Goal: Contribute content: Contribute content

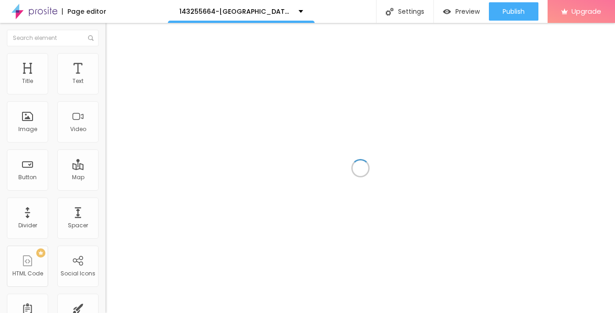
click at [28, 111] on div "Image" at bounding box center [27, 121] width 41 height 41
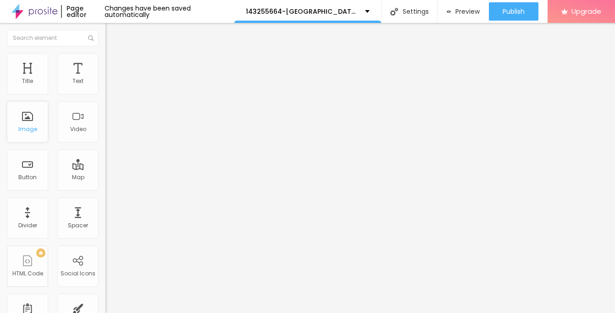
click at [32, 126] on div "Image" at bounding box center [27, 129] width 19 height 6
click at [29, 121] on div "Image" at bounding box center [27, 121] width 41 height 41
click at [32, 137] on div "Image" at bounding box center [27, 121] width 41 height 41
click at [23, 128] on div "Image" at bounding box center [27, 129] width 19 height 6
click at [31, 138] on div "Image" at bounding box center [27, 121] width 41 height 41
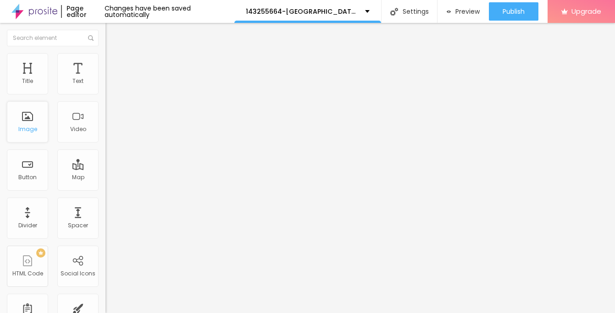
click at [31, 138] on div "Image" at bounding box center [27, 121] width 41 height 41
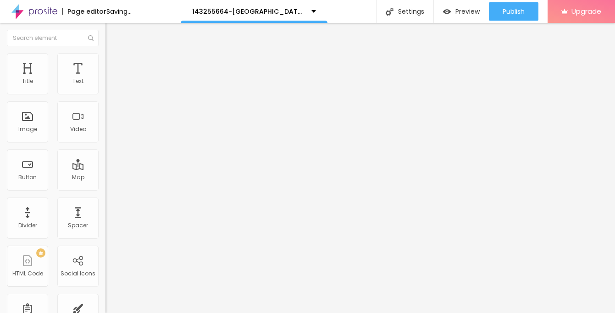
click at [105, 79] on span "Add image" at bounding box center [124, 75] width 38 height 8
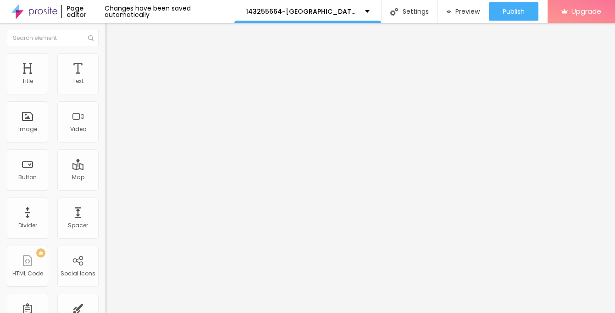
click at [114, 62] on span "Style" at bounding box center [120, 59] width 13 height 8
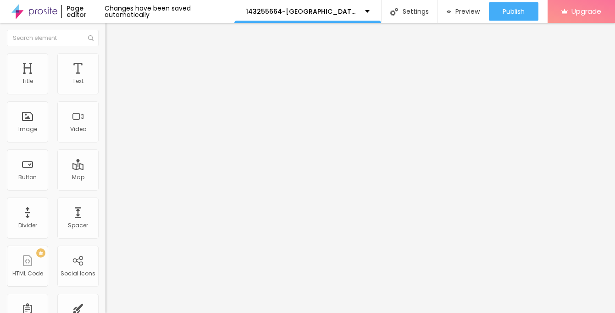
type input "95"
type input "90"
type input "85"
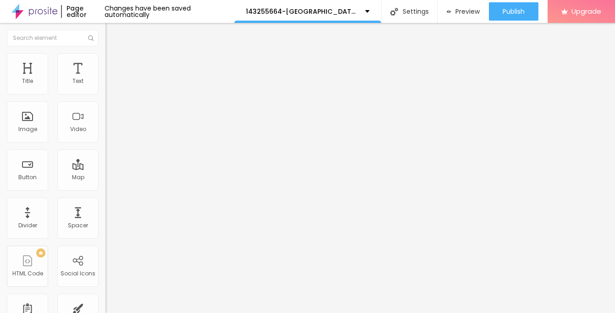
type input "85"
type input "80"
type input "75"
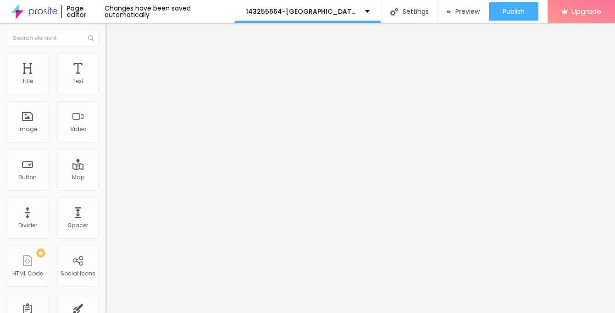
type input "65"
type input "60"
type input "50"
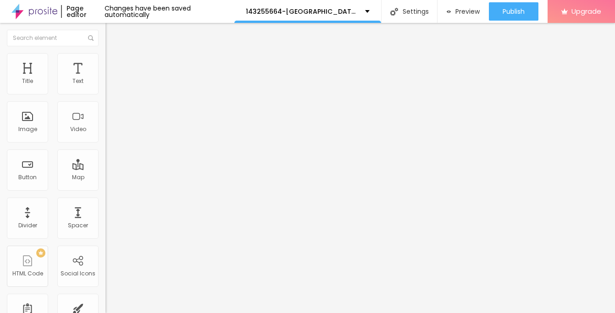
type input "50"
type input "45"
type input "35"
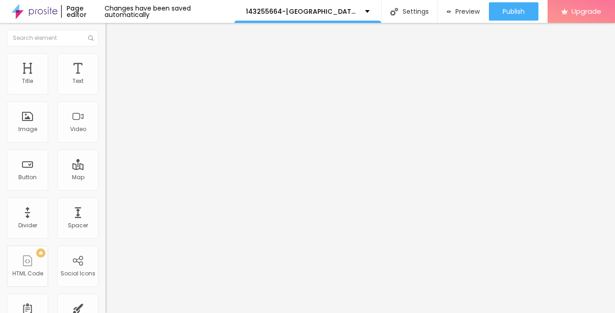
type input "25"
type input "20"
type input "15"
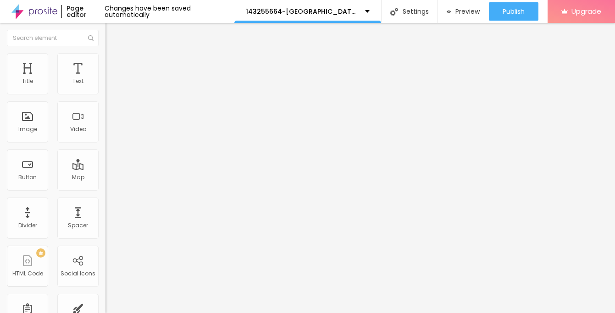
type input "15"
type input "10"
drag, startPoint x: 95, startPoint y: 96, endPoint x: -9, endPoint y: 98, distance: 104.1
type input "10"
click at [105, 94] on input "range" at bounding box center [134, 90] width 59 height 7
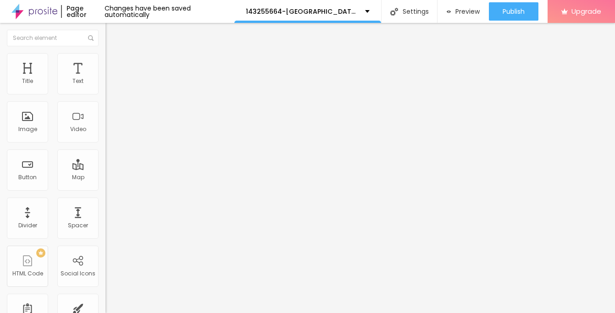
click at [105, 53] on li "Content" at bounding box center [157, 48] width 105 height 9
click at [112, 35] on img "button" at bounding box center [115, 33] width 7 height 7
click at [105, 59] on li "Style" at bounding box center [157, 57] width 105 height 9
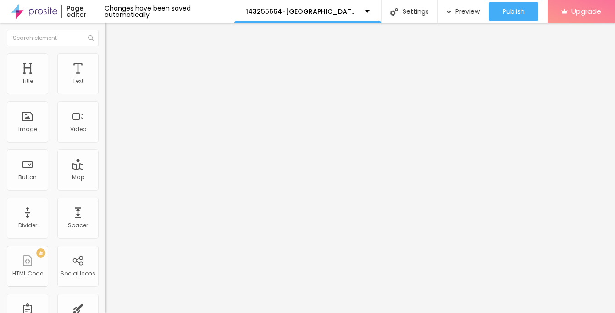
click at [105, 53] on li "Content" at bounding box center [157, 48] width 105 height 9
click at [112, 35] on div "Edit Image" at bounding box center [136, 33] width 48 height 7
click at [112, 34] on img "button" at bounding box center [115, 33] width 7 height 7
click at [112, 33] on img "button" at bounding box center [115, 33] width 7 height 7
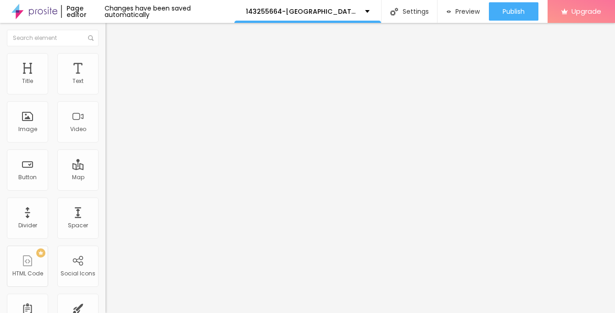
click at [152, 9] on div "Changes have been saved automatically" at bounding box center [169, 11] width 130 height 13
click at [112, 33] on img "button" at bounding box center [115, 33] width 7 height 7
click at [112, 34] on img "button" at bounding box center [115, 33] width 7 height 7
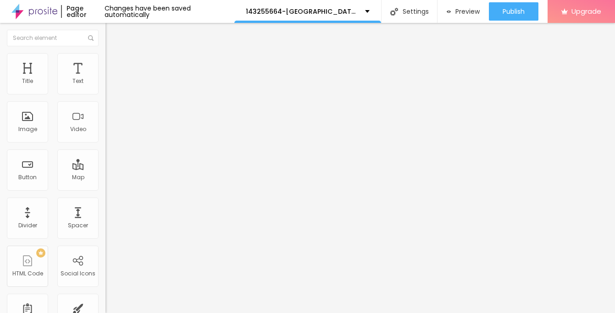
click at [112, 34] on img "button" at bounding box center [115, 33] width 7 height 7
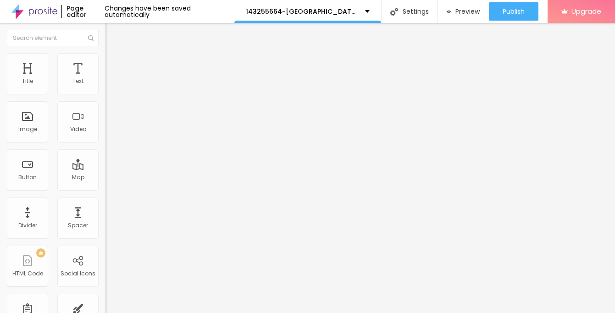
click at [112, 34] on img "button" at bounding box center [115, 33] width 7 height 7
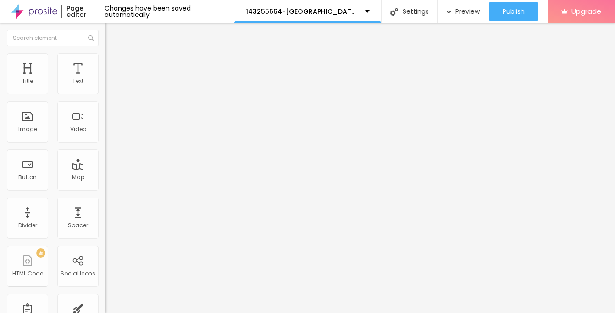
click at [112, 34] on img "button" at bounding box center [115, 33] width 7 height 7
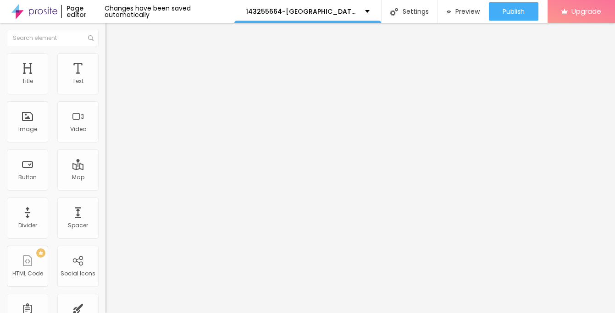
click at [112, 34] on img "button" at bounding box center [115, 33] width 7 height 7
click at [112, 36] on img "button" at bounding box center [115, 33] width 7 height 7
click at [105, 88] on button "button" at bounding box center [111, 83] width 13 height 10
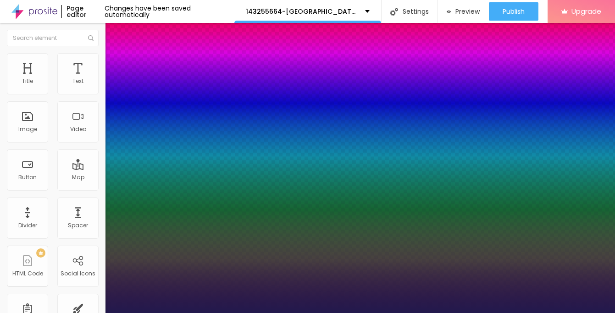
type input "1"
type input "13"
type input "1"
type input "16"
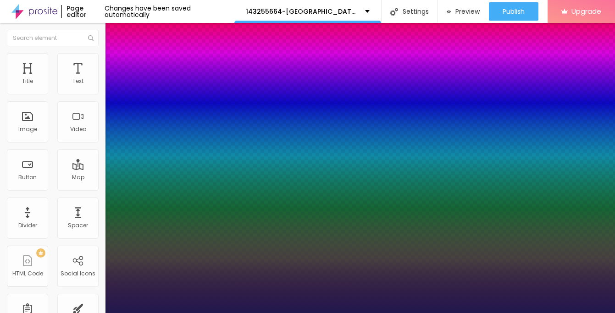
type input "16"
type input "1"
type input "18"
type input "1"
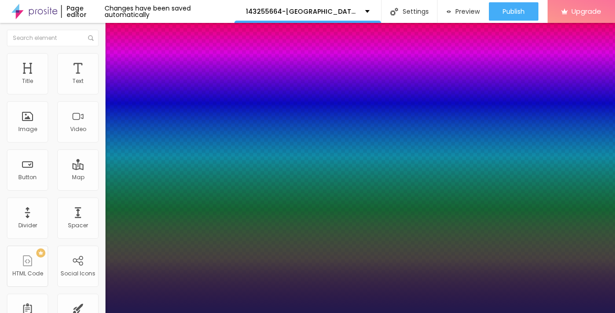
type input "20"
type input "1"
type input "22"
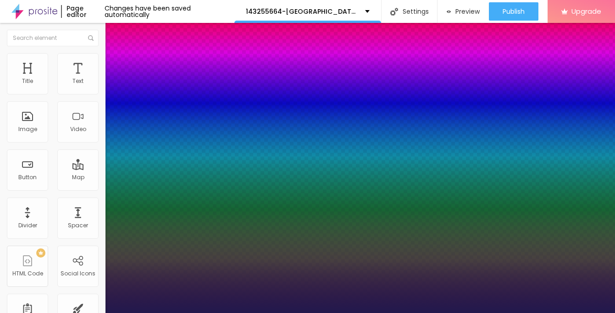
type input "1"
type input "24"
type input "1"
type input "25"
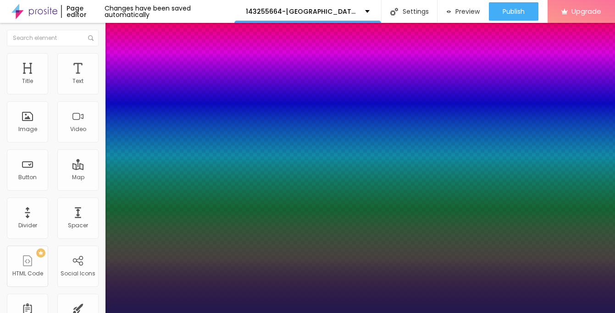
type input "25"
type input "1"
type input "27"
type input "1"
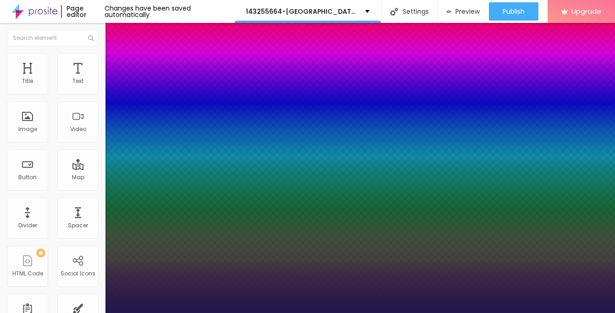
type input "29"
type input "1"
type input "31"
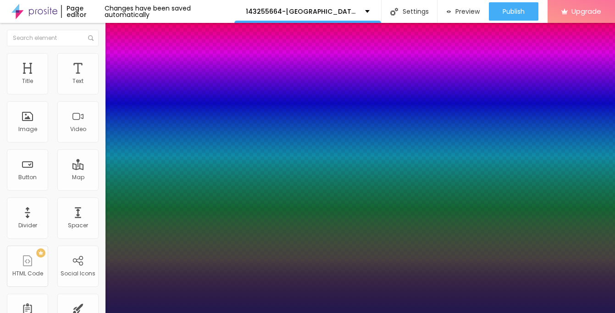
type input "1"
type input "33"
type input "1"
type input "34"
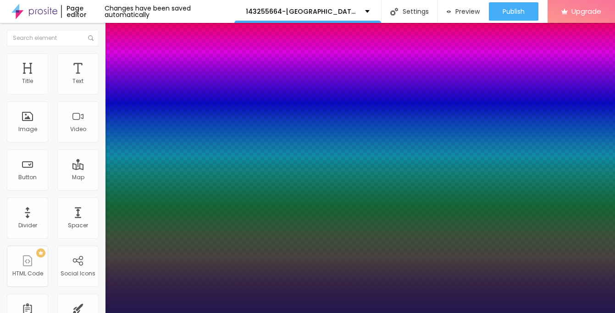
type input "34"
type input "1"
type input "36"
type input "1"
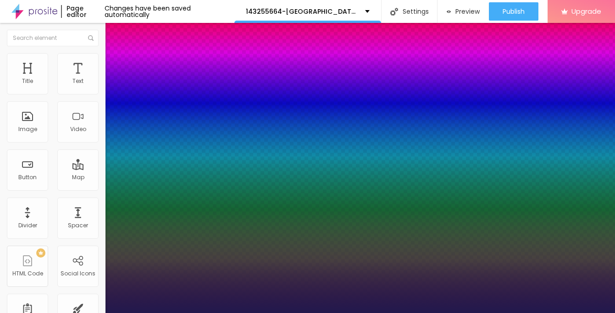
type input "37"
type input "1"
type input "38"
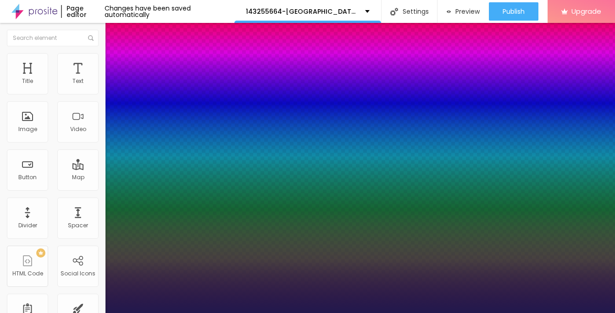
type input "1"
type input "39"
type input "1"
type input "40"
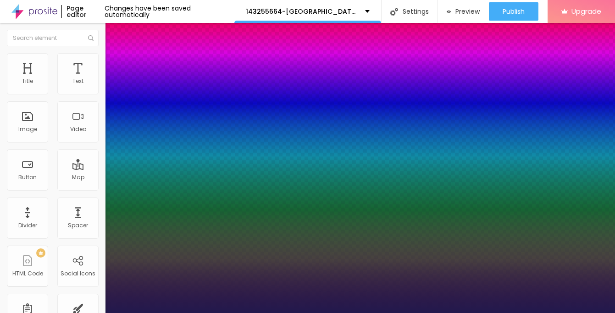
type input "40"
type input "1"
type input "41"
type input "1"
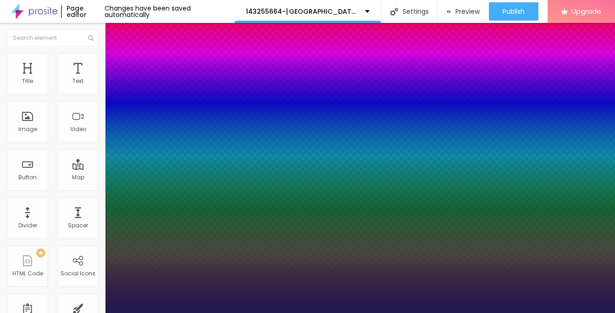
type input "42"
type input "1"
type input "43"
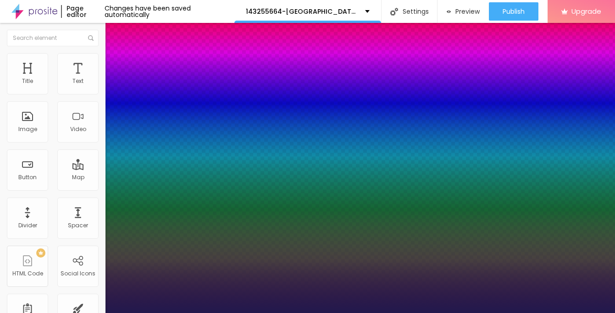
type input "1"
type input "44"
type input "1"
type input "45"
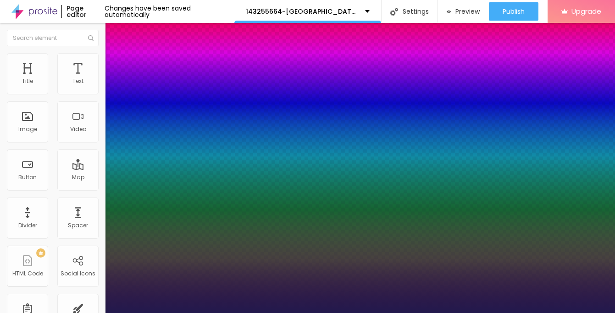
type input "45"
type input "1"
type input "46"
type input "1"
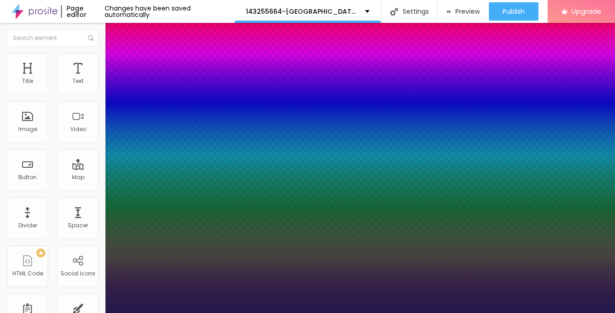
type input "47"
type input "1"
type input "46"
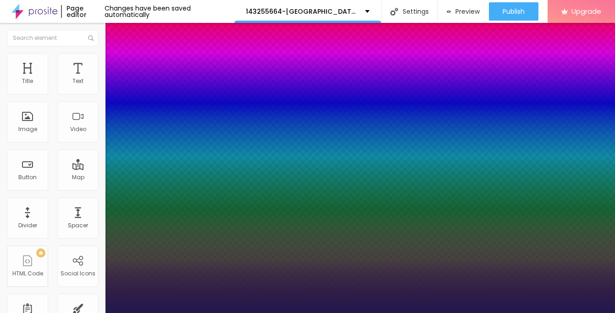
type input "1"
type input "45"
type input "1"
type input "44"
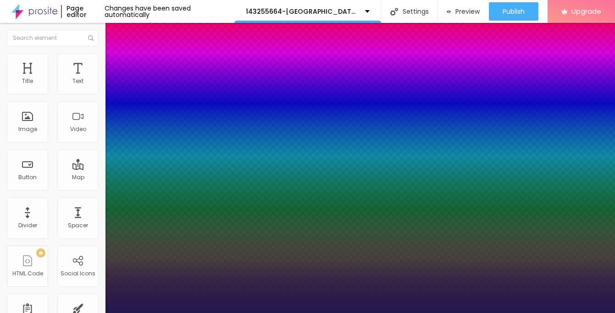
type input "44"
type input "1"
type input "43"
type input "1"
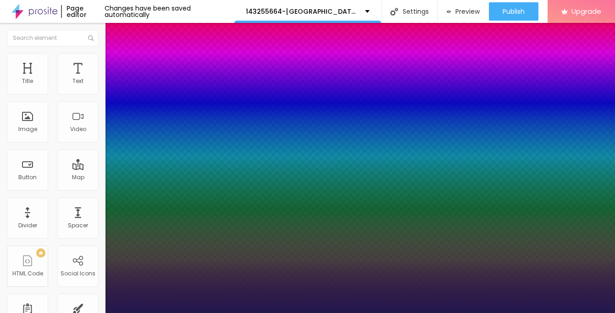
type input "42"
type input "1"
type input "41"
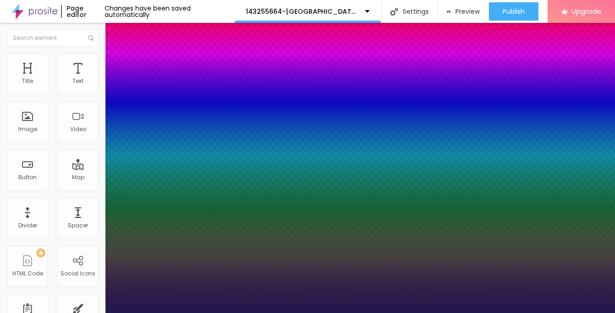
type input "1"
type input "40"
type input "1"
type input "39"
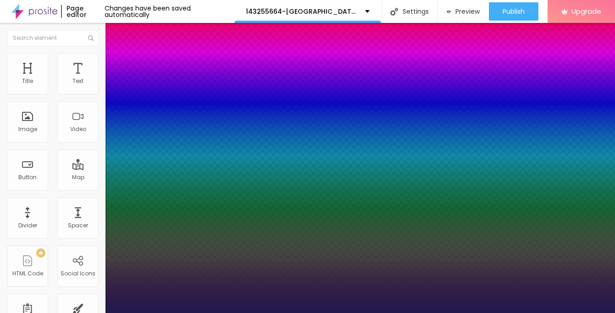
type input "39"
type input "1"
type input "38"
type input "1"
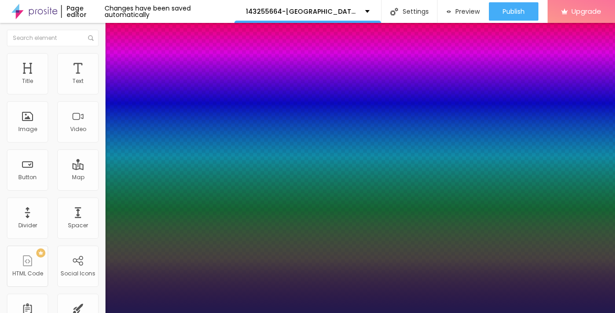
type input "37"
type input "1"
type input "36"
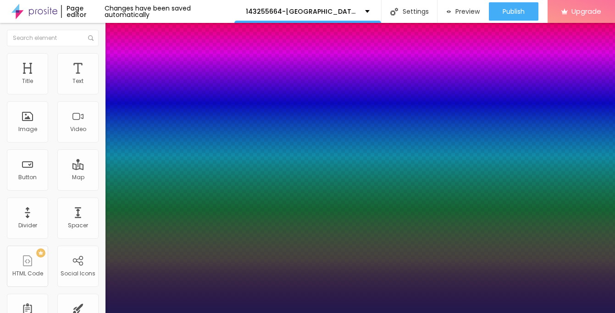
type input "1"
type input "35"
type input "1"
type input "34"
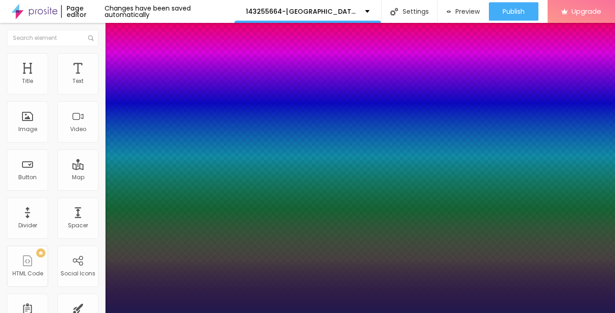
type input "34"
type input "1"
type input "33"
type input "1"
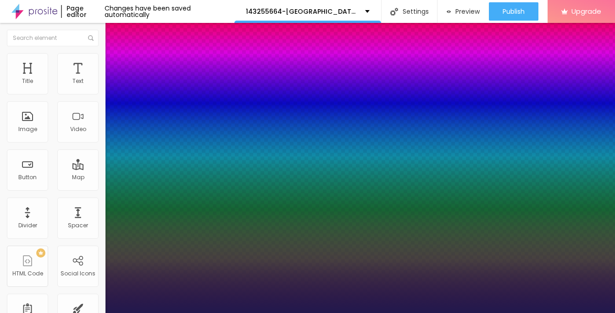
type input "32"
type input "1"
type input "31"
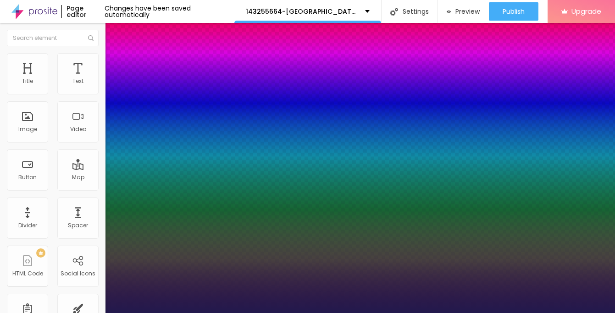
type input "1"
type input "30"
type input "1"
type input "29"
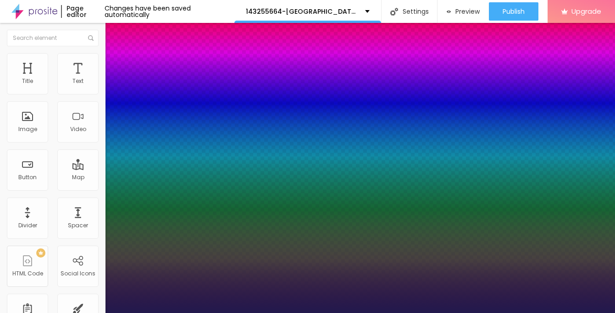
type input "29"
type input "1"
type input "28"
type input "1"
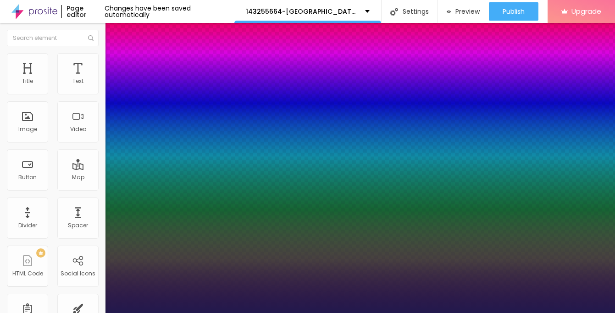
type input "27"
type input "1"
type input "26"
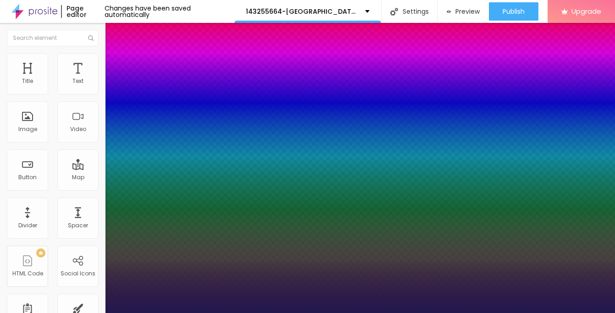
type input "1"
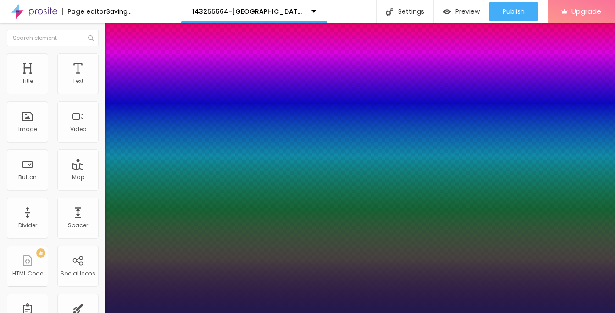
type input "25"
type input "1"
type input "24"
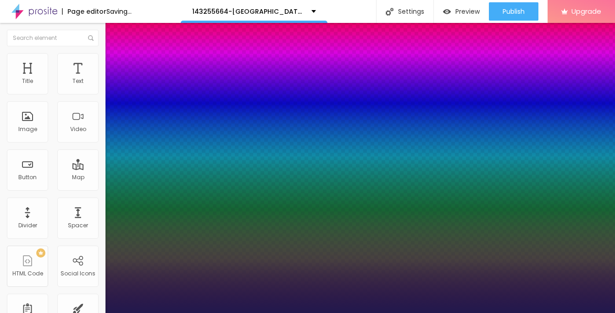
type input "1"
type input "23"
type input "1"
type input "22"
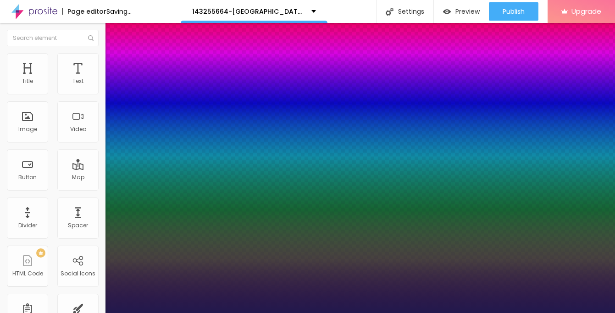
type input "22"
type input "1"
type input "21"
type input "1"
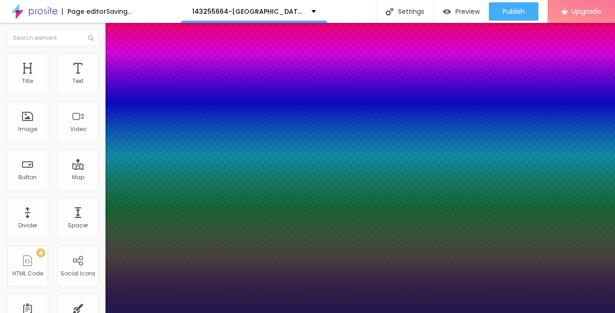
type input "20"
type input "1"
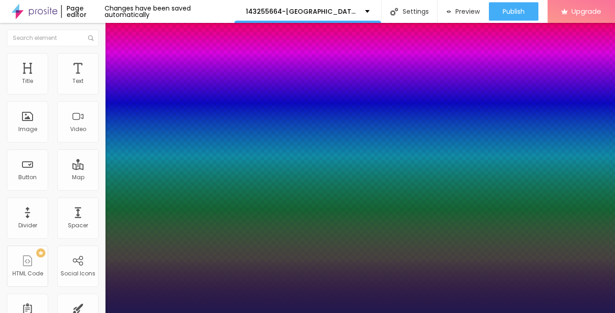
type input "21"
type input "1"
type input "22"
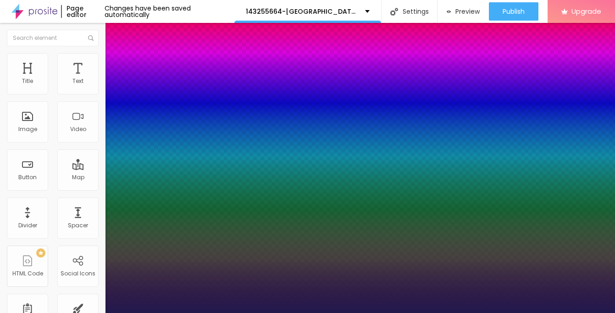
type input "1"
type input "23"
type input "1"
type input "24"
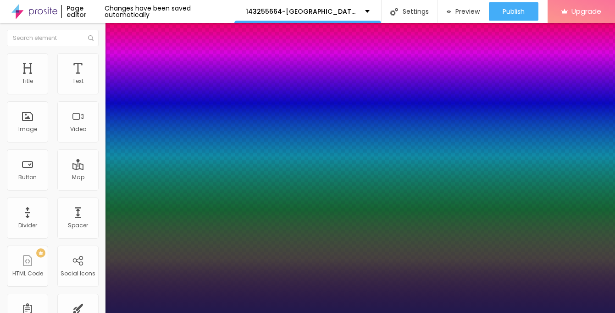
type input "24"
type input "1"
type input "25"
type input "1"
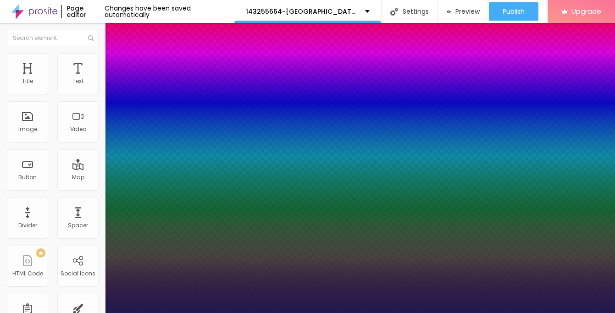
drag, startPoint x: 121, startPoint y: 154, endPoint x: 130, endPoint y: 155, distance: 8.7
type input "25"
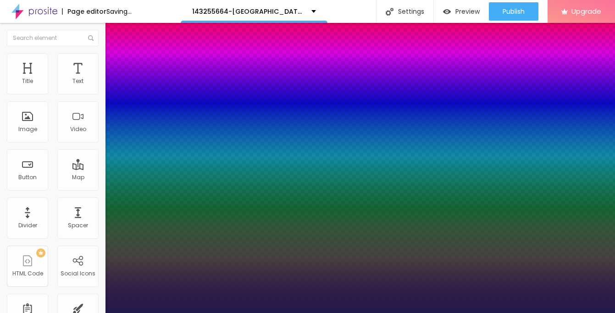
type input "1"
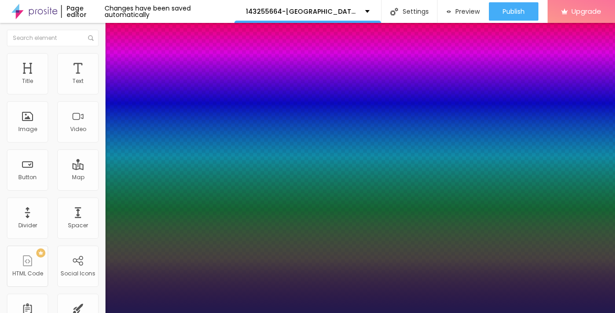
click at [7, 313] on div at bounding box center [307, 313] width 615 height 0
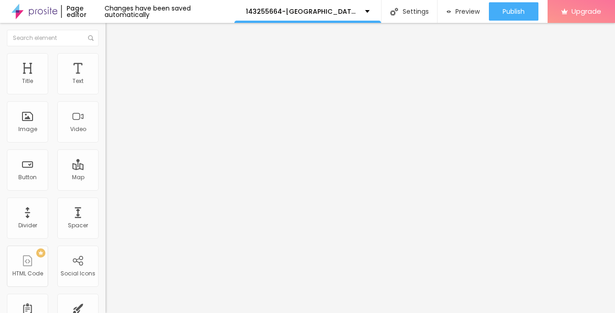
click at [112, 33] on img "button" at bounding box center [115, 33] width 7 height 7
click at [105, 86] on input "Click me" at bounding box center [160, 81] width 110 height 9
paste input "→ VIEW DOCUMENT HERE"
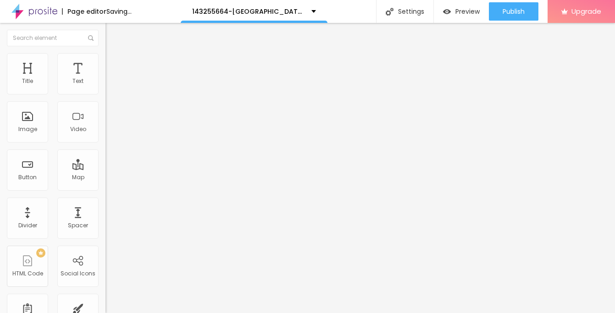
type input "→ VIEW DOCUMENT HERE"
click at [105, 189] on input "https://" at bounding box center [160, 184] width 110 height 9
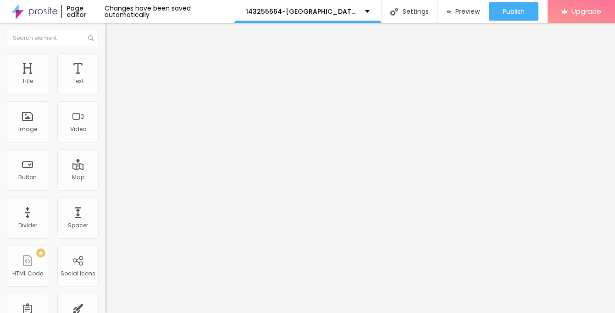
click at [105, 189] on input "https://" at bounding box center [160, 184] width 110 height 9
click at [114, 63] on span "Style" at bounding box center [120, 59] width 13 height 8
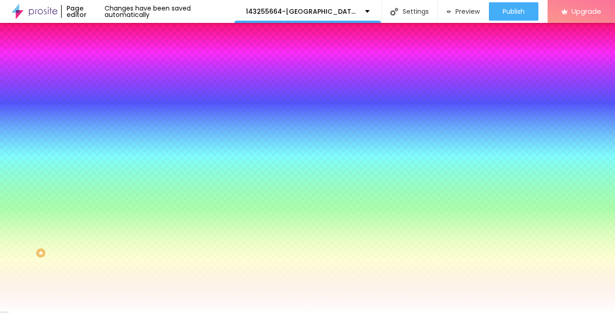
click at [114, 65] on span "Advanced" at bounding box center [129, 69] width 30 height 8
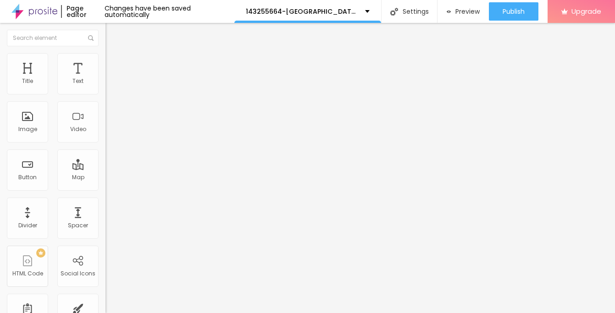
drag, startPoint x: 27, startPoint y: 88, endPoint x: 33, endPoint y: 89, distance: 6.5
click at [105, 178] on input "range" at bounding box center [134, 181] width 59 height 7
click at [112, 32] on img "button" at bounding box center [115, 33] width 7 height 7
click at [105, 189] on input "https://" at bounding box center [160, 184] width 110 height 9
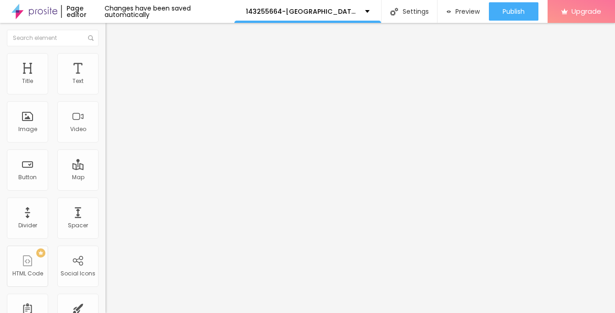
click at [105, 189] on input "https://" at bounding box center [160, 184] width 110 height 9
paste input "[DOMAIN_NAME]"
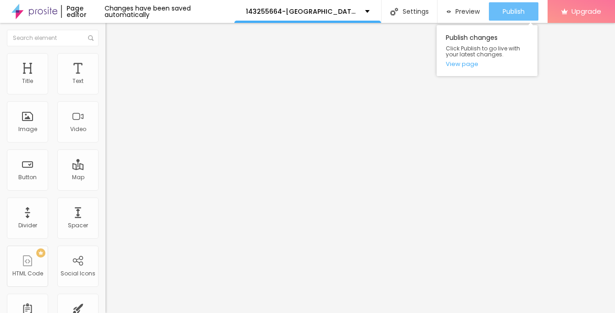
click at [514, 9] on span "Publish" at bounding box center [513, 11] width 22 height 7
